Goal: Transaction & Acquisition: Purchase product/service

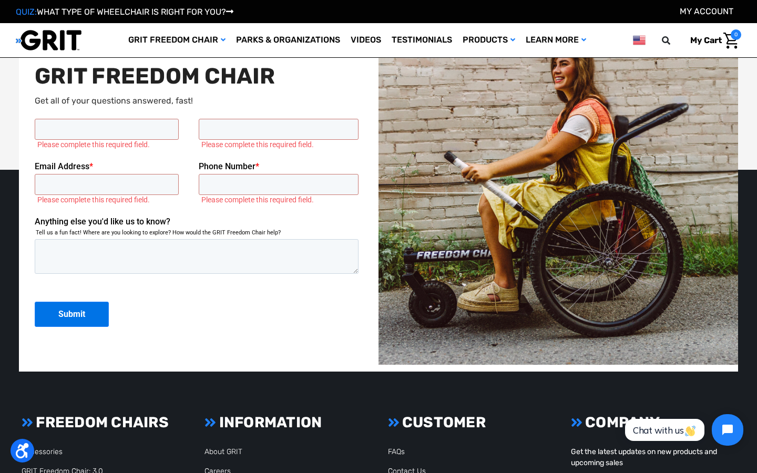
scroll to position [2580, 0]
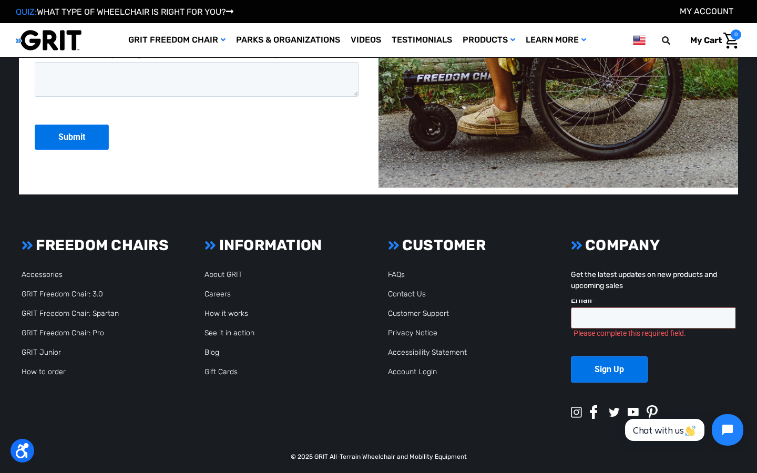
type input "Rafael"
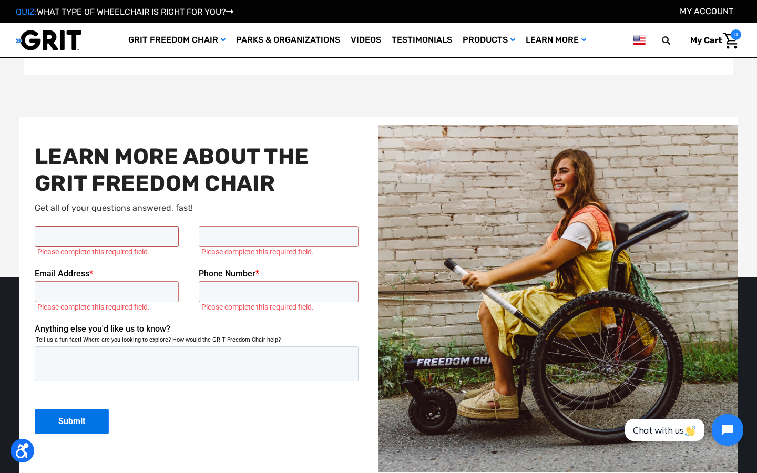
click at [106, 237] on input "First Name *" at bounding box center [107, 236] width 144 height 21
type input "Gorgeous"
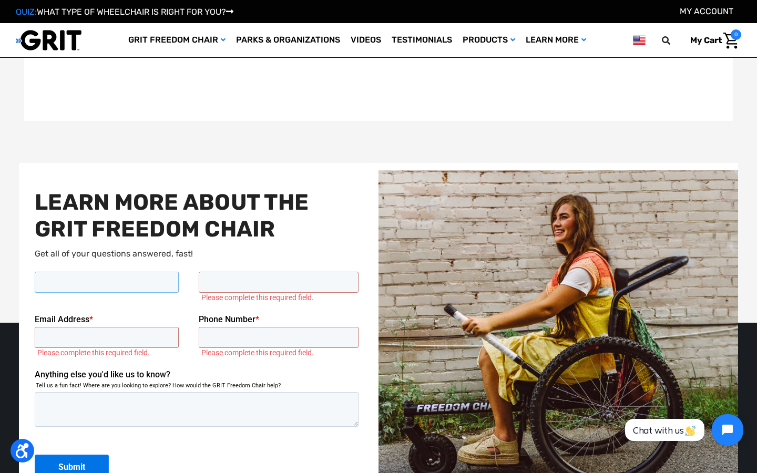
click at [106, 282] on input "First Name *" at bounding box center [107, 282] width 144 height 21
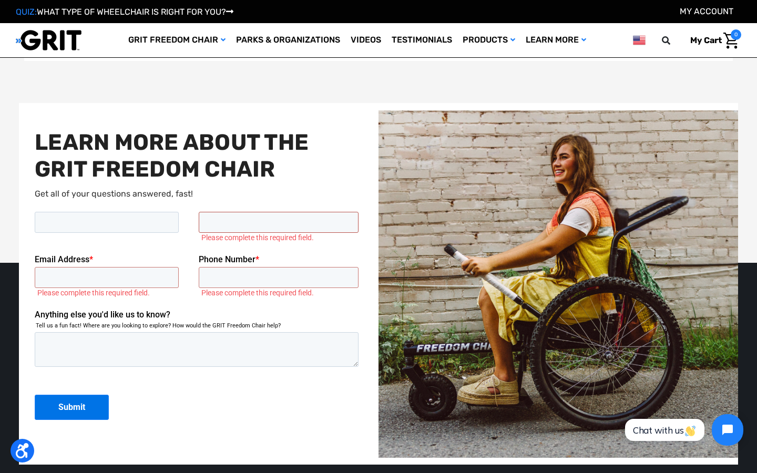
click at [279, 222] on input "Last name *" at bounding box center [279, 222] width 160 height 21
type input "Lueilwitz"
click at [279, 222] on input "Last name *" at bounding box center [279, 222] width 160 height 21
type input "Books"
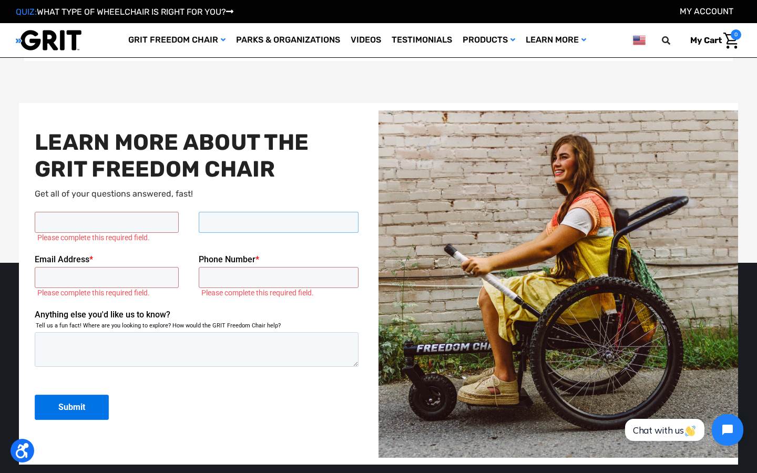
click at [279, 222] on input "Last name *" at bounding box center [279, 222] width 160 height 21
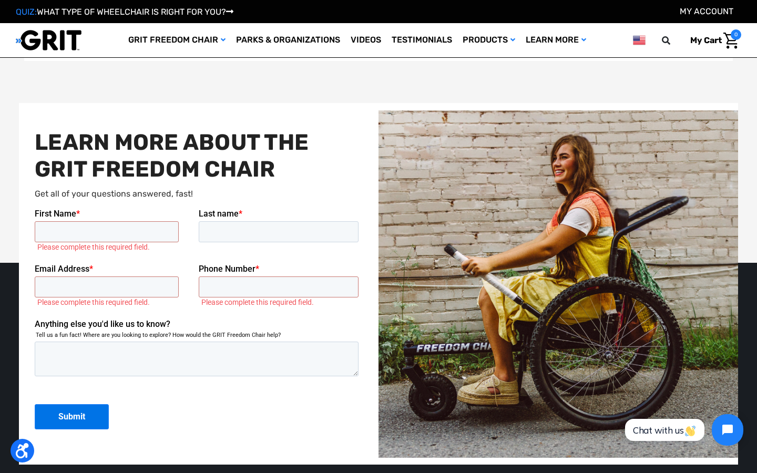
click at [0, 0] on div "Shop All" at bounding box center [0, 0] width 0 height 0
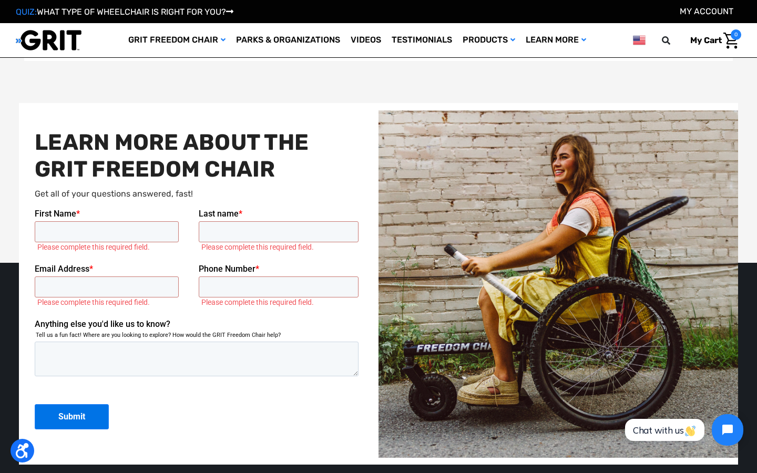
click at [0, 0] on div "Shop All" at bounding box center [0, 0] width 0 height 0
click at [0, 0] on img at bounding box center [0, 0] width 0 height 0
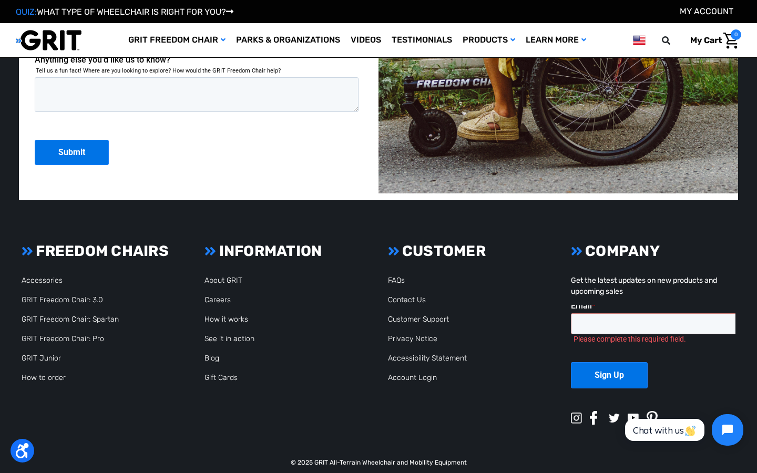
scroll to position [2635, 0]
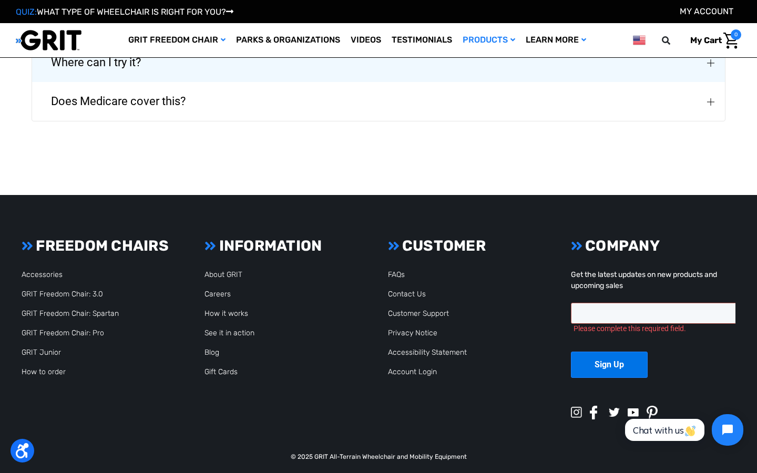
scroll to position [0, 2]
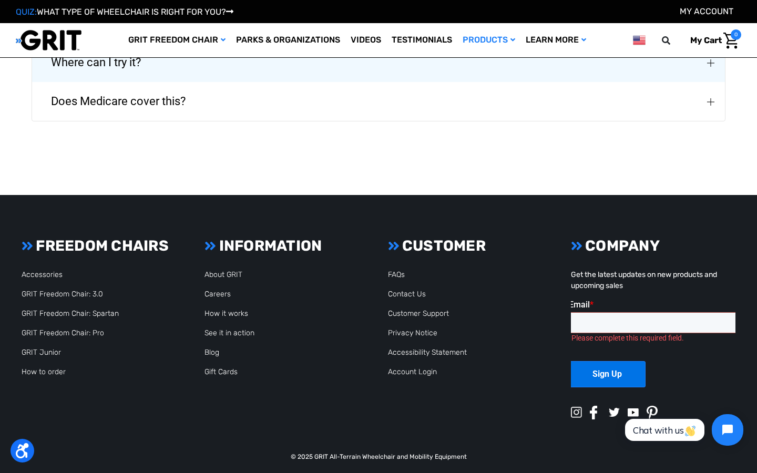
select select "recent"
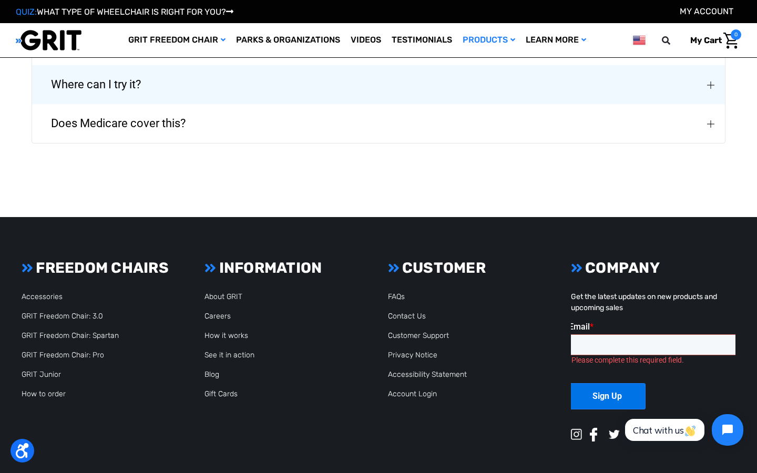
select select "326"
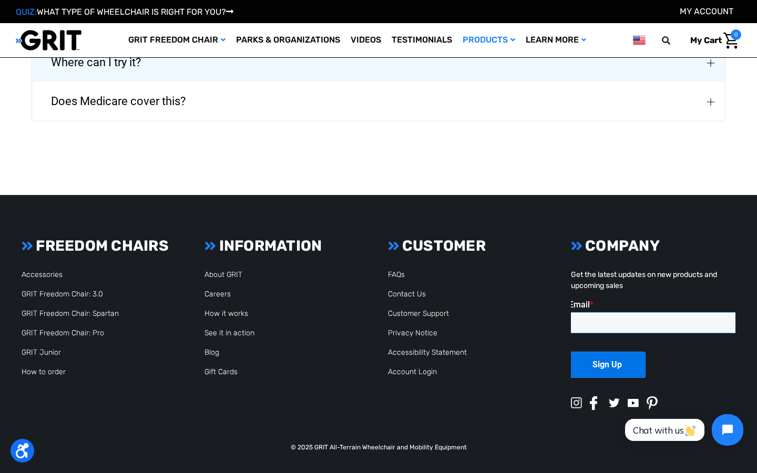
scroll to position [2460, 0]
select select "325"
select select "324"
select select "325"
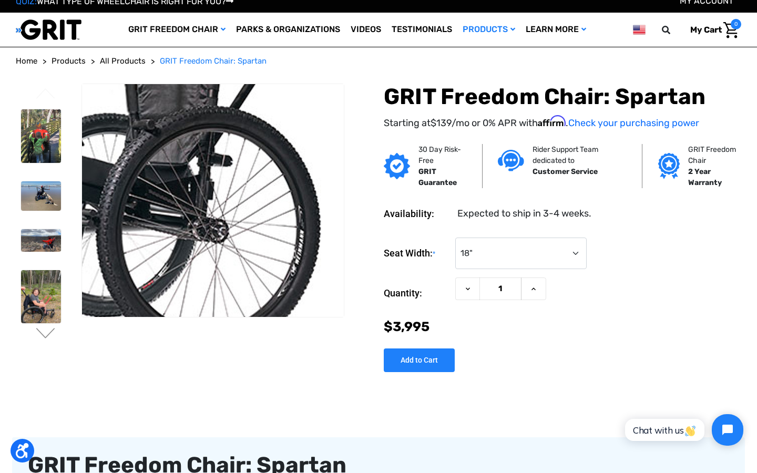
scroll to position [0, 0]
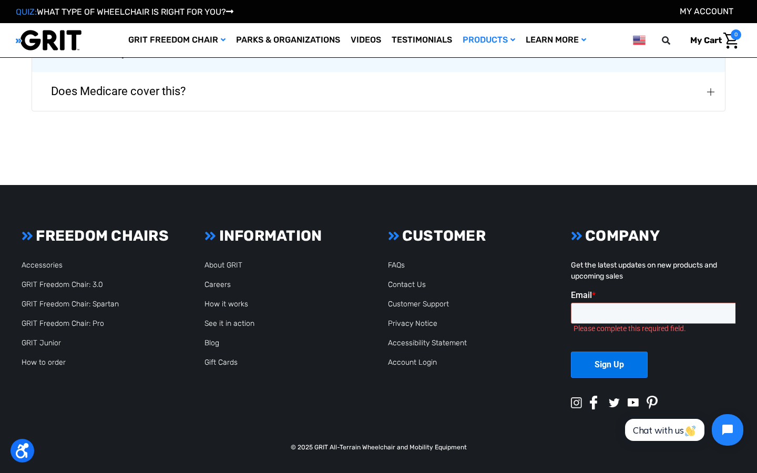
type input "5"
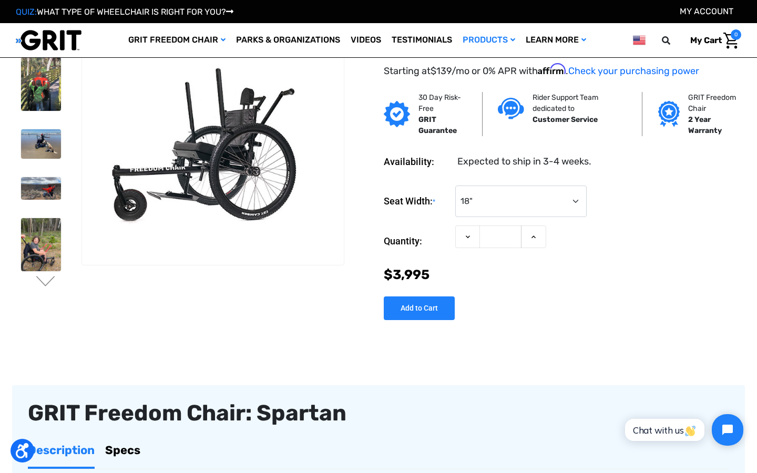
click at [499, 237] on input "Quantity:" at bounding box center [500, 237] width 42 height 23
type input "1"
click at [499, 237] on input "1" at bounding box center [500, 237] width 42 height 23
type input "7"
click at [499, 237] on input "Quantity:" at bounding box center [500, 237] width 42 height 23
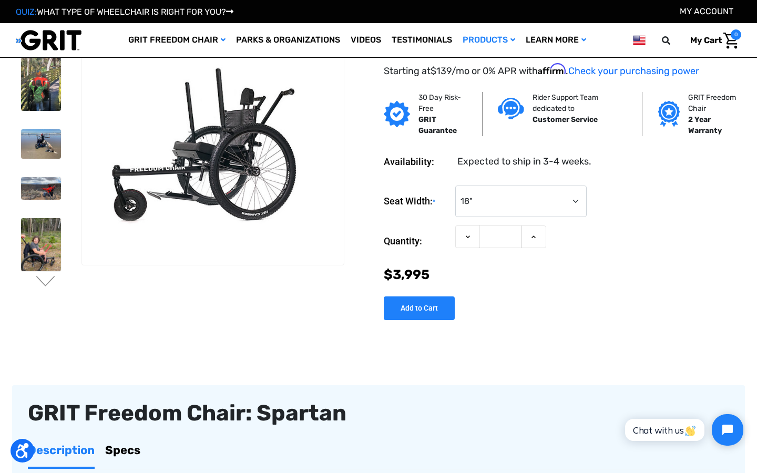
type input "1"
click at [499, 237] on input "1" at bounding box center [500, 237] width 42 height 23
type input "5"
click at [499, 237] on input "Quantity:" at bounding box center [500, 237] width 42 height 23
type input "1"
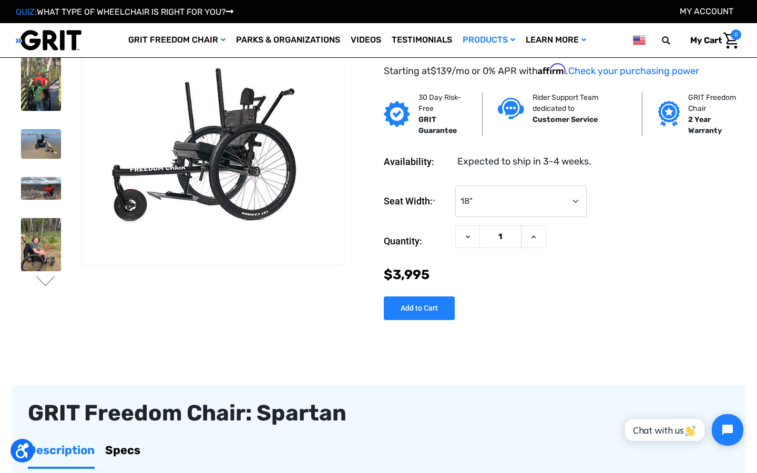
click at [499, 237] on input "1" at bounding box center [500, 237] width 42 height 23
type input "269598220258819281803244007"
click at [499, 237] on input "Quantity:" at bounding box center [500, 237] width 42 height 23
type input "1"
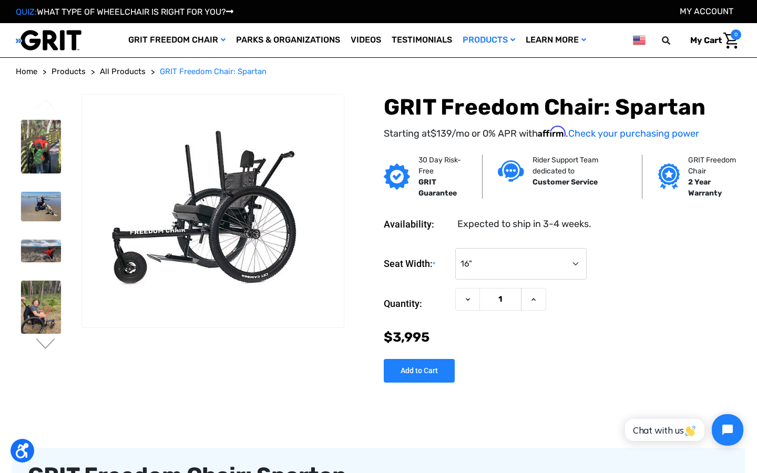
select select "325"
click at [499, 299] on input "1" at bounding box center [500, 299] width 42 height 23
type input "5"
select select "324"
